Goal: Task Accomplishment & Management: Complete application form

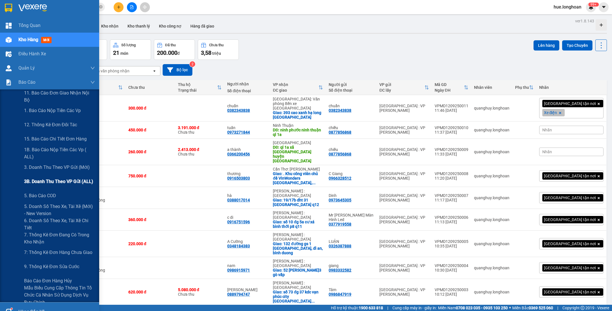
click at [39, 176] on div "3B. Doanh Thu theo VP Gửi (ALL)" at bounding box center [59, 181] width 71 height 14
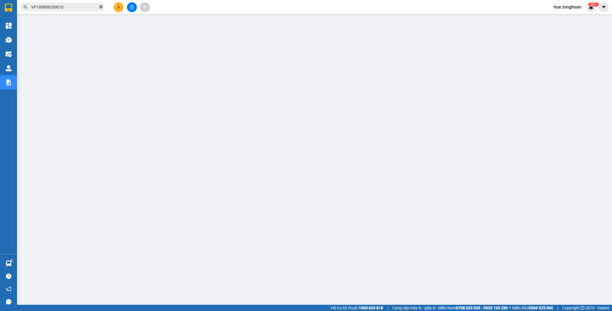
click at [100, 7] on icon "close-circle" at bounding box center [100, 6] width 3 height 3
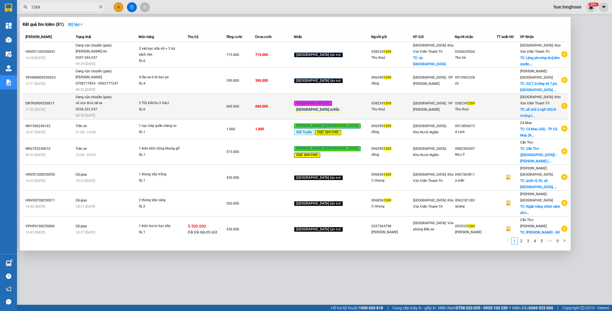
type input "1269"
click at [273, 101] on td "600.000" at bounding box center [274, 106] width 39 height 26
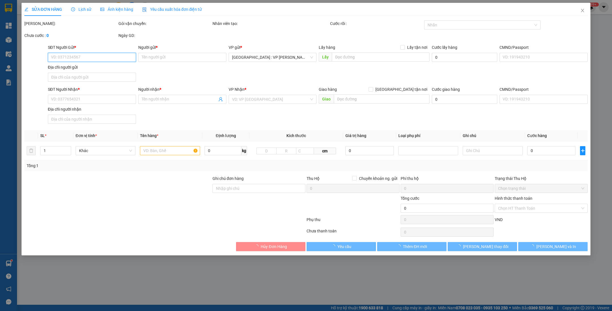
type input "0382341269"
type input "Thu thuỷ"
type input "0382341269"
type input "Thu thuỷ"
checkbox input "true"
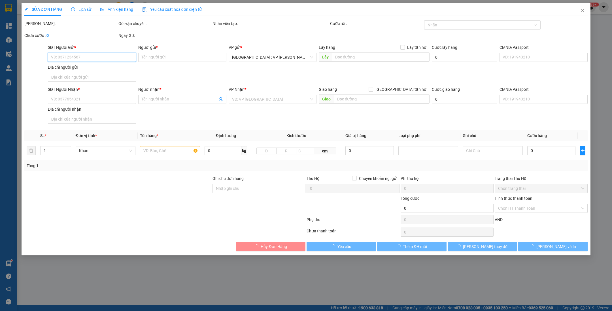
type input "số nhà 3 ngõ [STREET_ADDRESS]"
type input "KHÔNG BAO HƯ VỠ,MÓP MÉO"
type input "600.000"
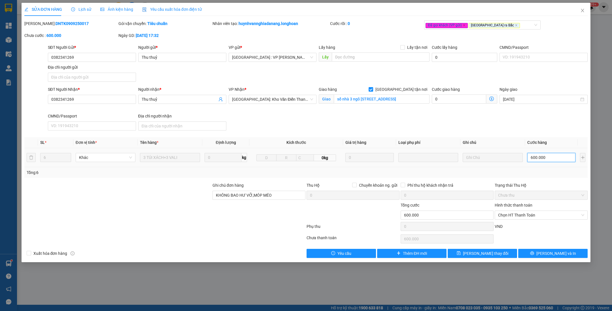
click at [554, 159] on input "600.000" at bounding box center [551, 157] width 48 height 9
type input "1"
type input "1.000"
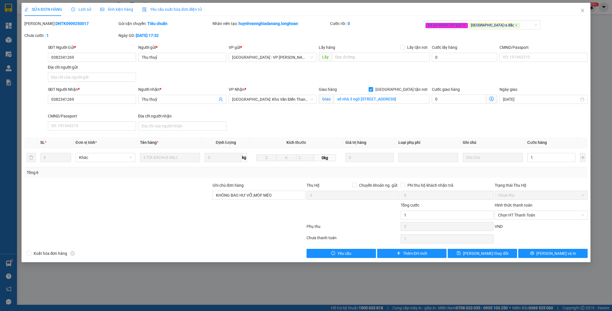
type input "1.000"
click at [545, 116] on div "SĐT Người Nhận * 0382341269 Người nhận * Thu thuỷ VP Nhận * [GEOGRAPHIC_DATA]: …" at bounding box center [318, 109] width 542 height 46
click at [475, 255] on span "[PERSON_NAME] thay đổi" at bounding box center [485, 253] width 45 height 6
